Goal: Find specific page/section: Find specific page/section

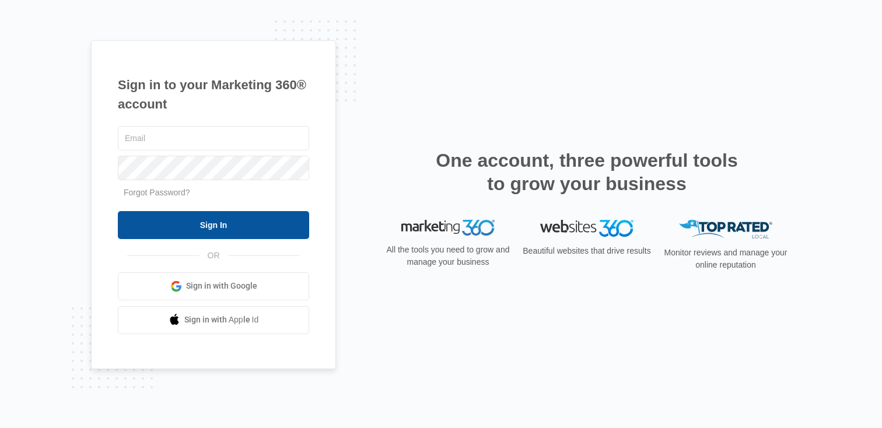
type input "[PERSON_NAME][EMAIL_ADDRESS][PERSON_NAME][DOMAIN_NAME]"
click at [188, 219] on input "Sign In" at bounding box center [213, 225] width 191 height 28
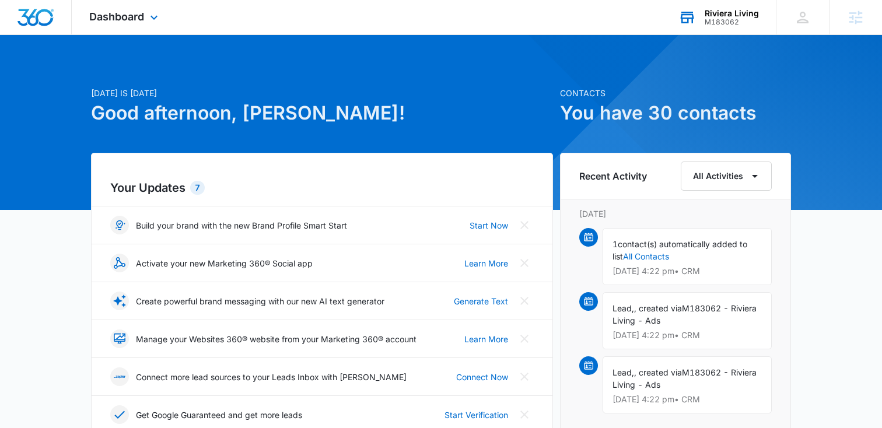
click at [734, 17] on div "Riviera Living" at bounding box center [732, 13] width 54 height 9
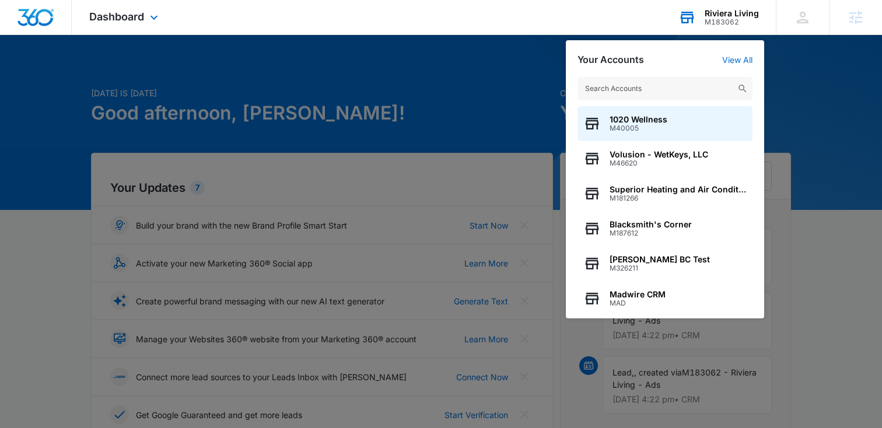
click at [645, 81] on input "text" at bounding box center [665, 88] width 175 height 23
type input "M334672"
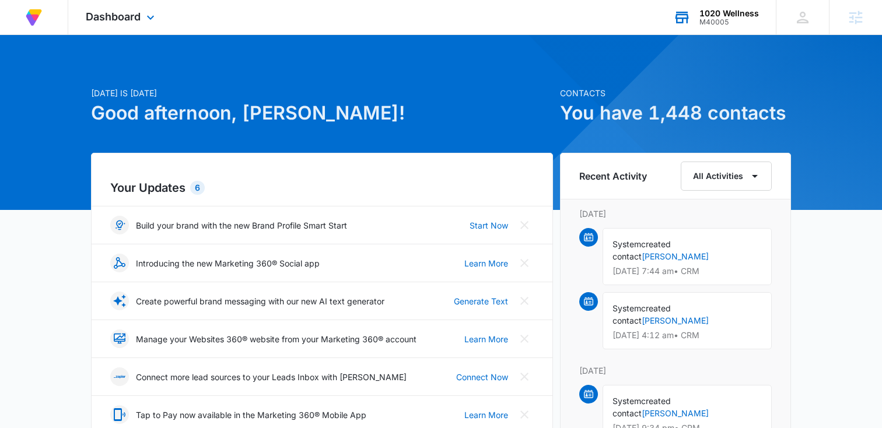
click at [721, 18] on div "M40005" at bounding box center [730, 22] width 60 height 8
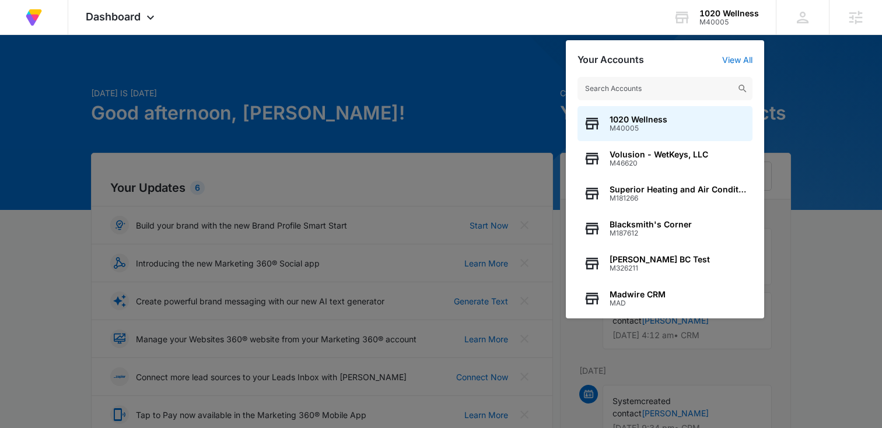
click at [597, 91] on input "text" at bounding box center [665, 88] width 175 height 23
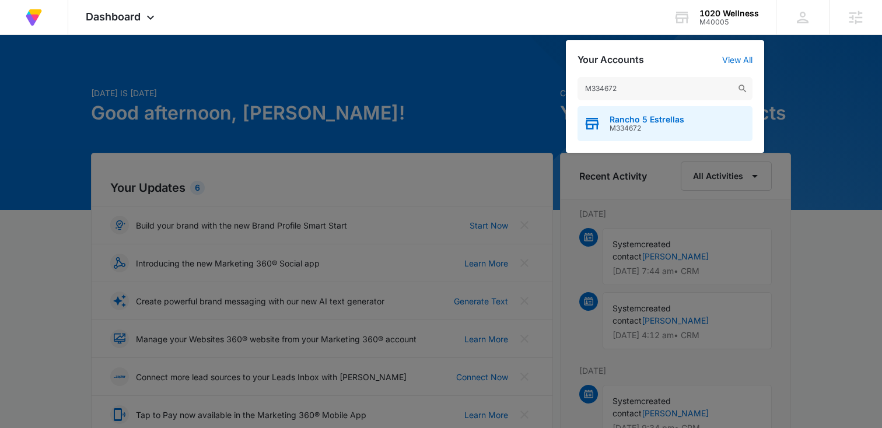
type input "M334672"
click at [627, 122] on span "Rancho 5 Estrellas" at bounding box center [647, 119] width 75 height 9
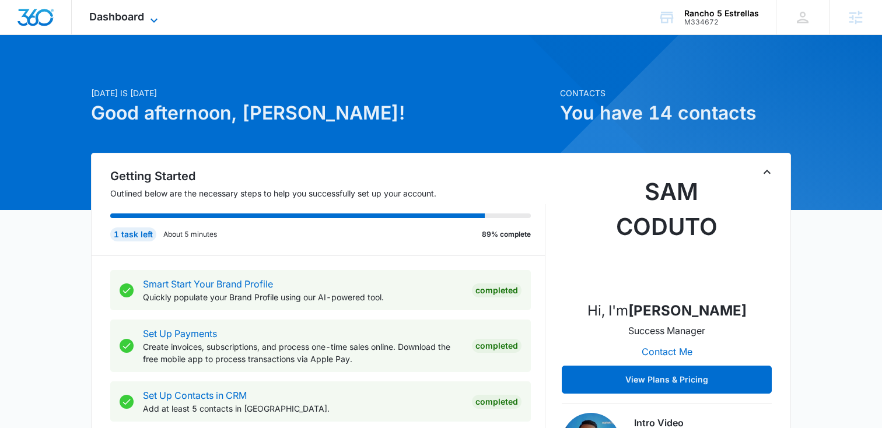
click at [151, 16] on icon at bounding box center [154, 20] width 14 height 14
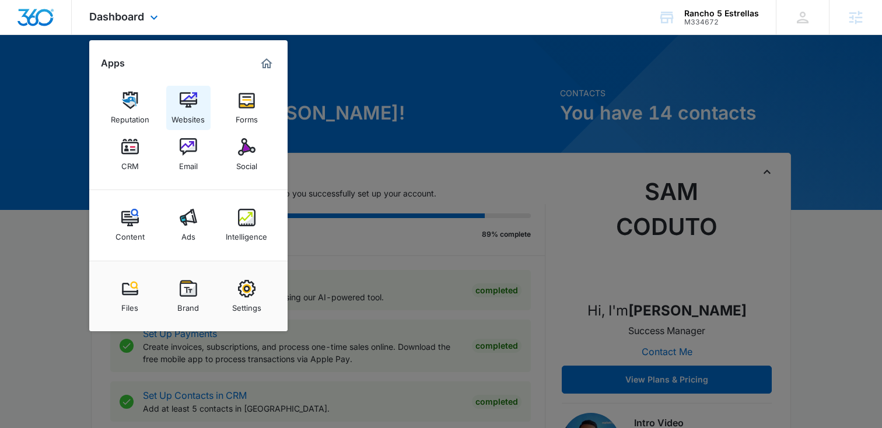
click at [195, 114] on div "Websites" at bounding box center [188, 116] width 33 height 15
